Goal: Transaction & Acquisition: Purchase product/service

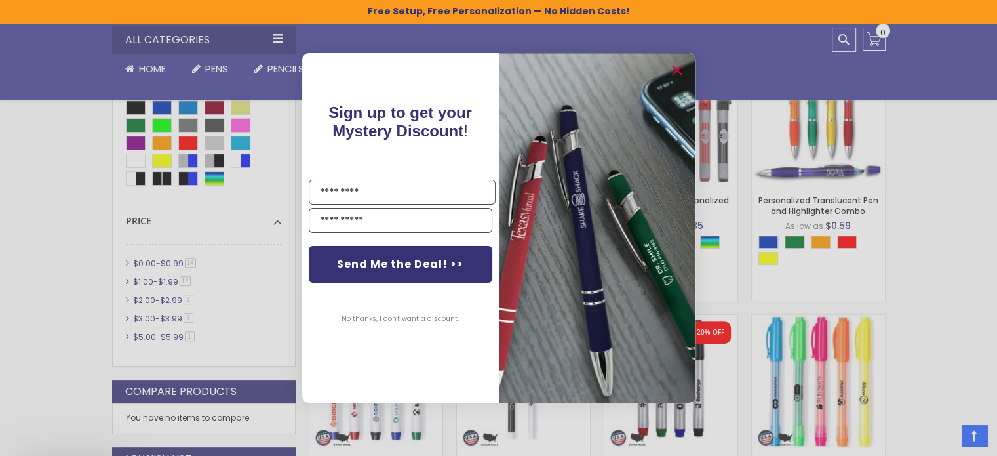
scroll to position [679, 0]
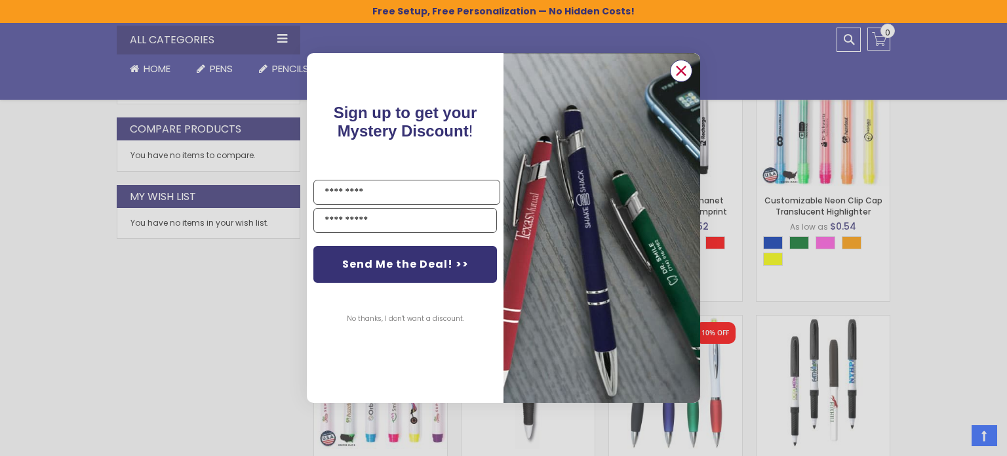
click at [681, 69] on icon "Close dialog" at bounding box center [681, 70] width 9 height 9
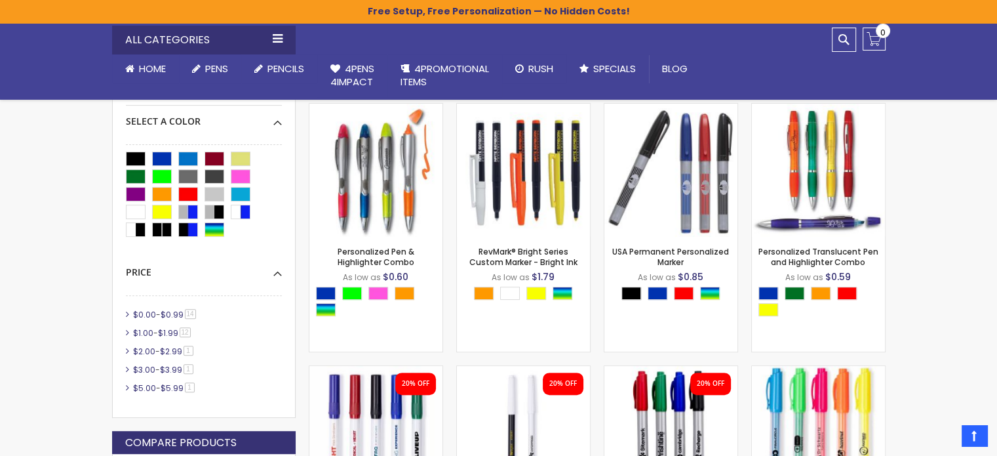
scroll to position [351, 0]
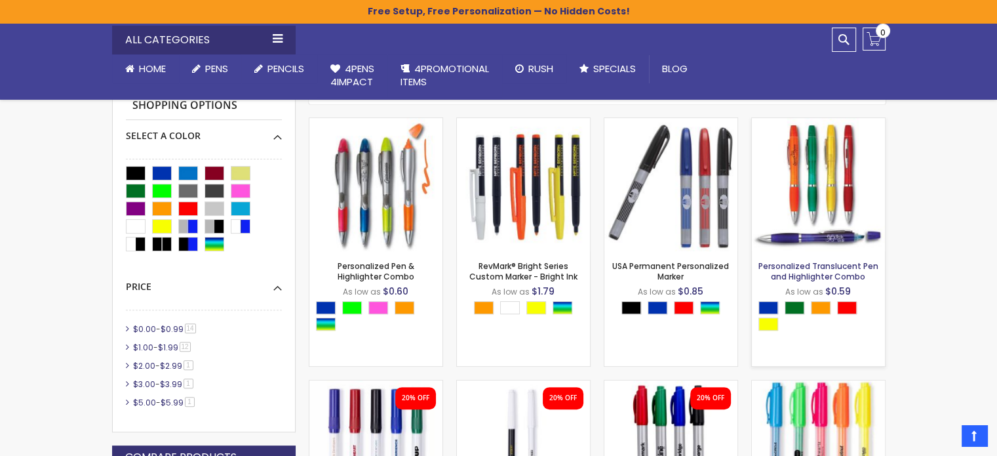
click at [828, 265] on link "Personalized Translucent Pen and Highlighter Combo" at bounding box center [819, 271] width 120 height 22
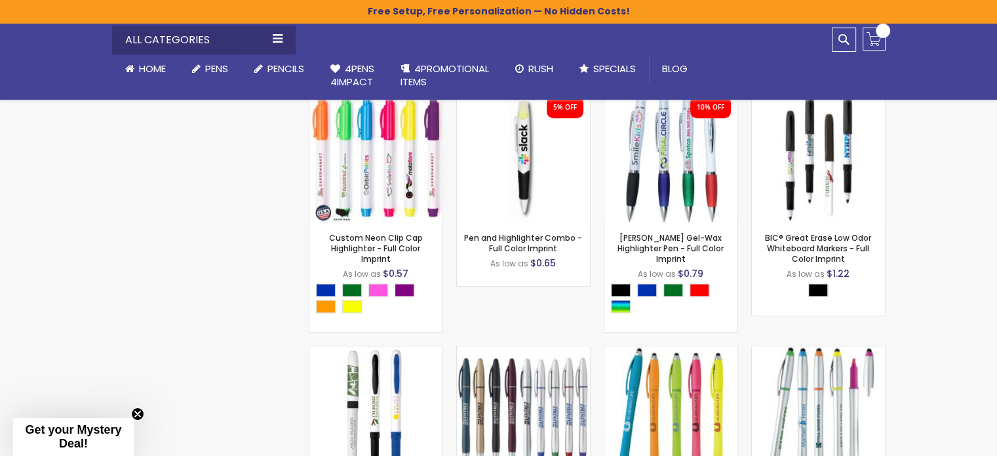
scroll to position [547, 0]
